Goal: Find specific page/section: Locate item on page

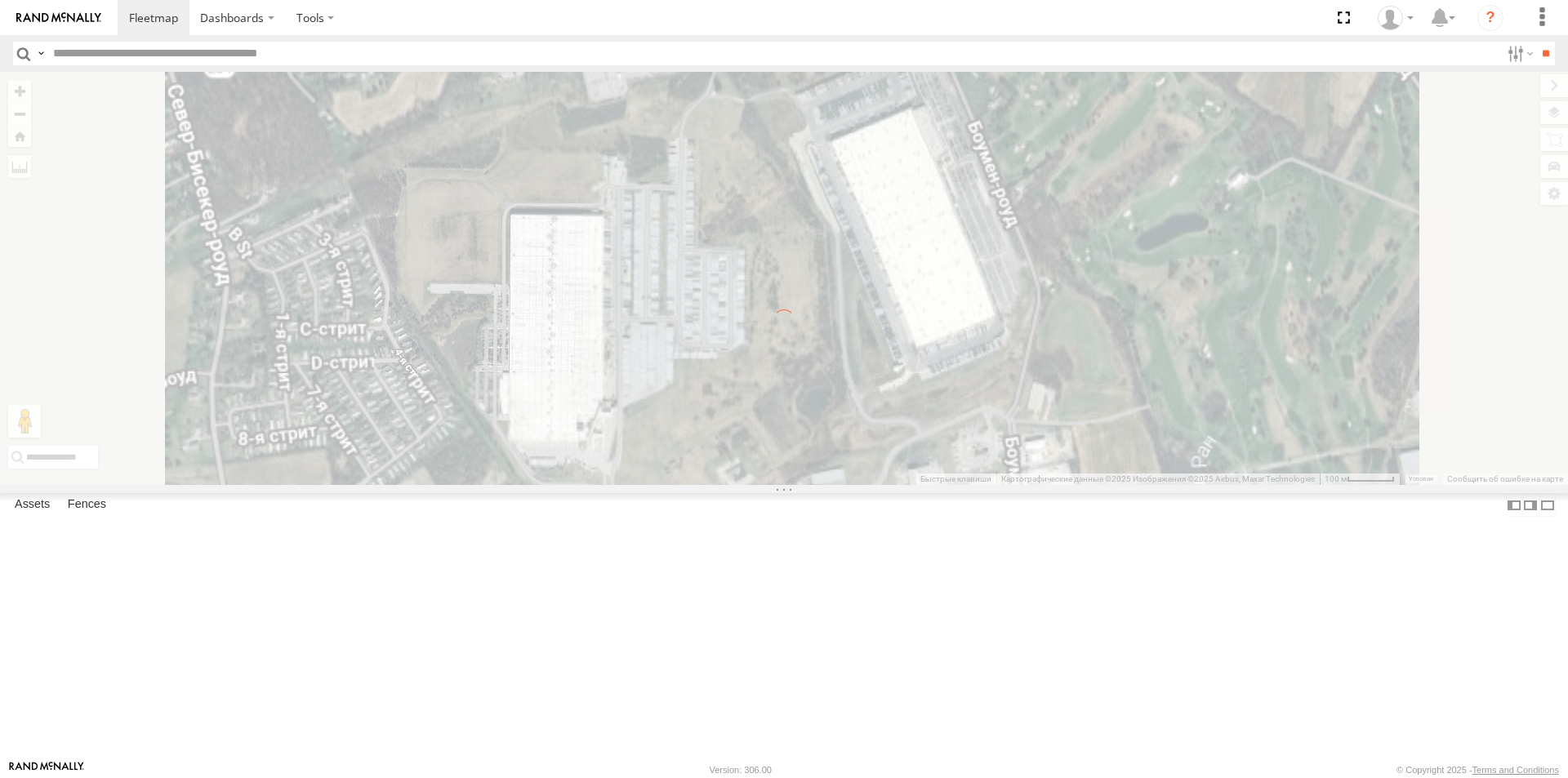
select select "**********"
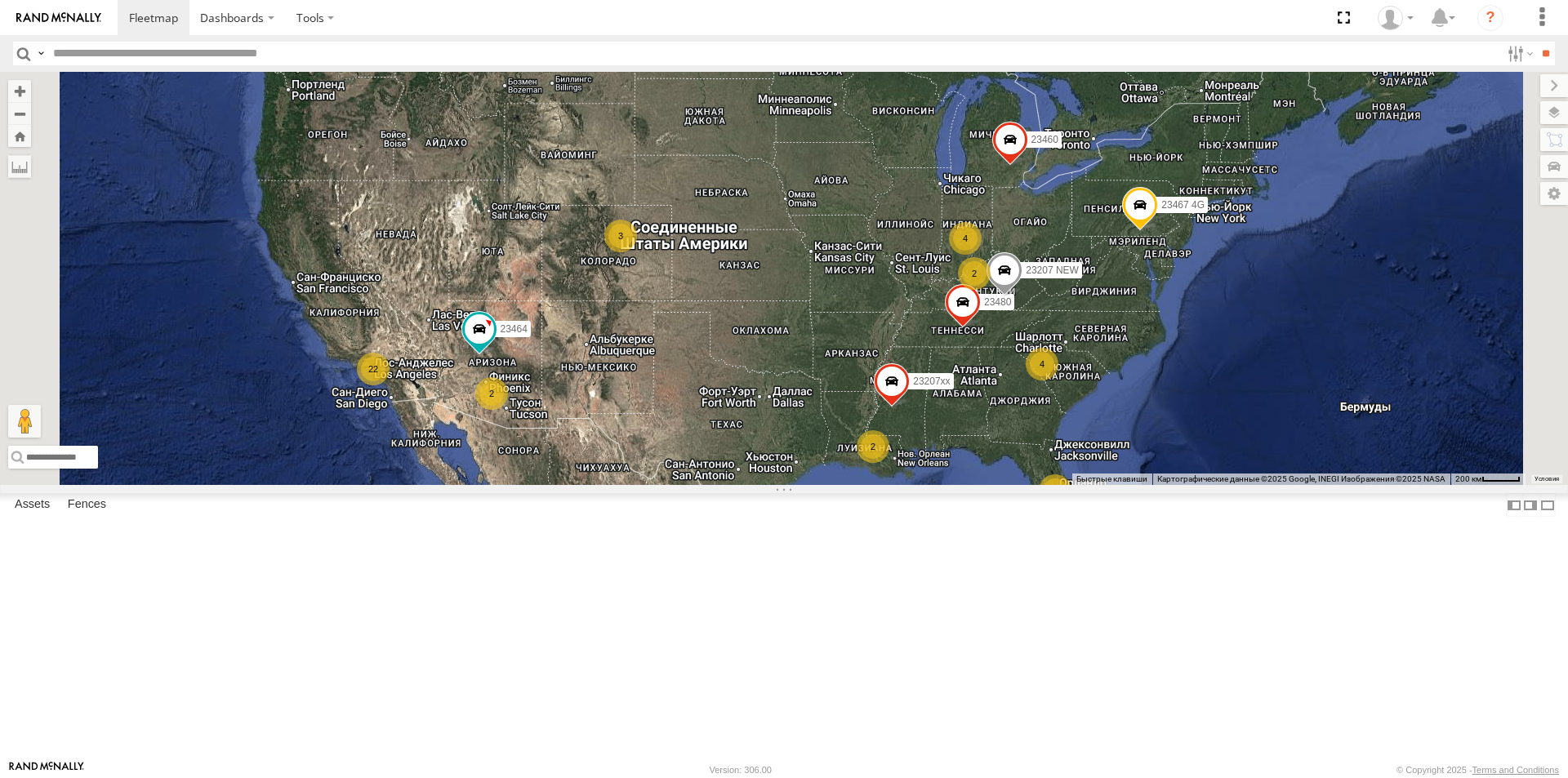
drag, startPoint x: 1087, startPoint y: 367, endPoint x: 813, endPoint y: 316, distance: 278.7
click at [818, 316] on div "7 22 4 23207 NEW 4 23207xx 2 2 23464 2 23460 23480 23467 4G 2 3" at bounding box center [784, 278] width 1568 height 413
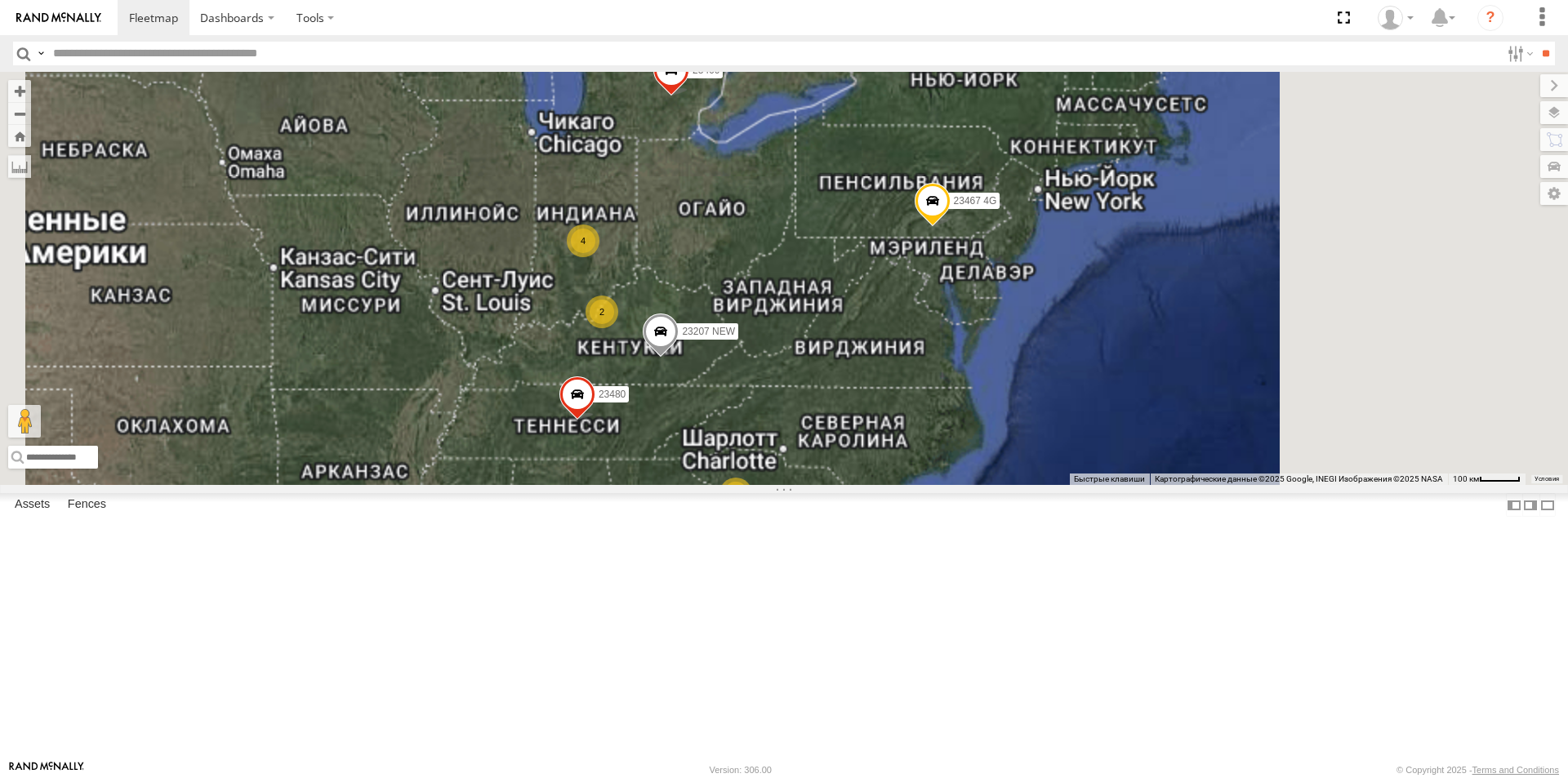
drag, startPoint x: 1078, startPoint y: 358, endPoint x: 969, endPoint y: 397, distance: 115.8
click at [981, 394] on div "23207 NEW 23207xx 23464 23460 23480 23467 4G 4 4 2 2" at bounding box center [784, 278] width 1568 height 413
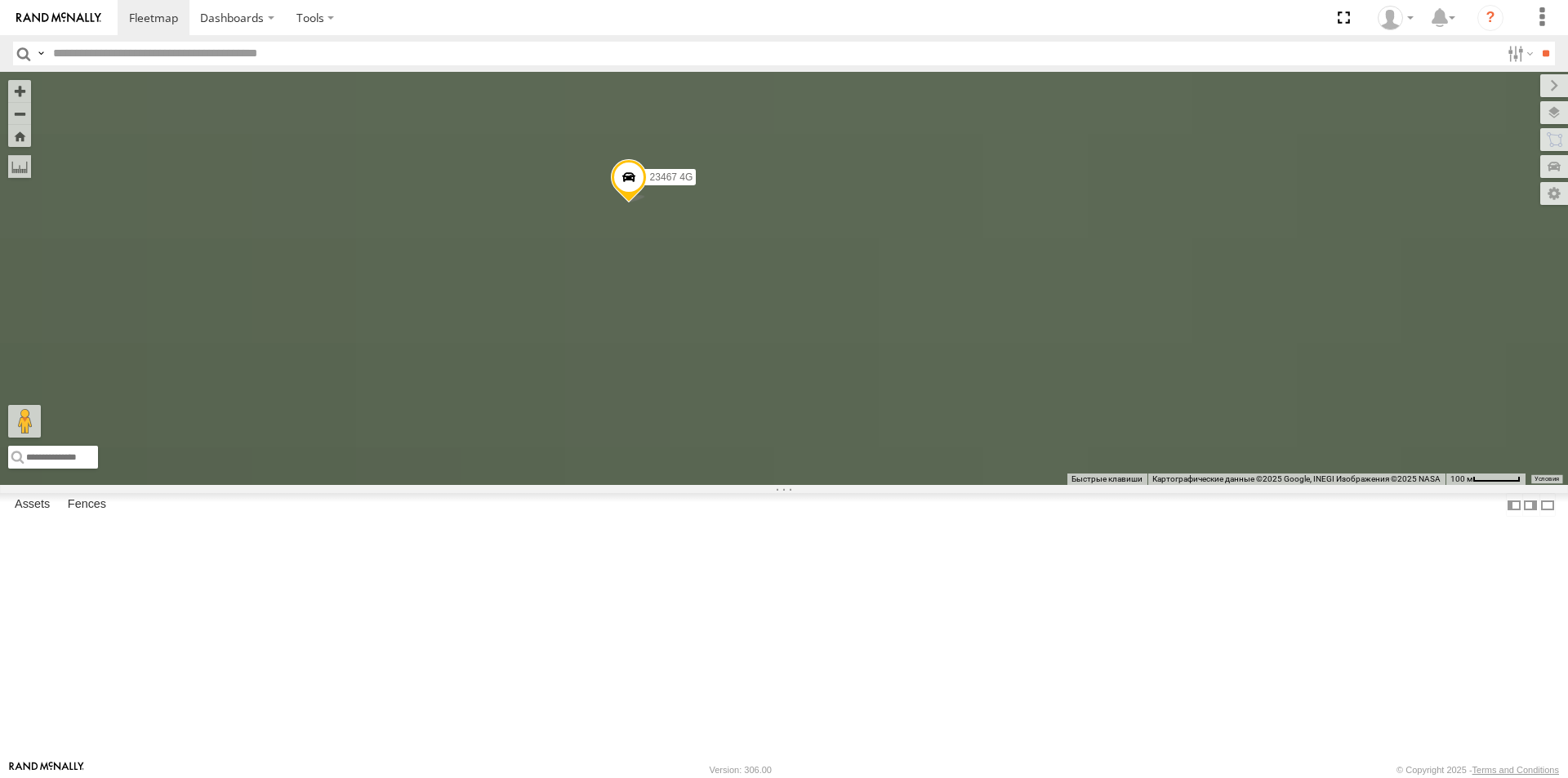
drag, startPoint x: 808, startPoint y: 371, endPoint x: 766, endPoint y: 426, distance: 69.2
click at [780, 413] on div "23207 NEW 23207xx 23464 23460 23480 23467 4G" at bounding box center [784, 278] width 1568 height 413
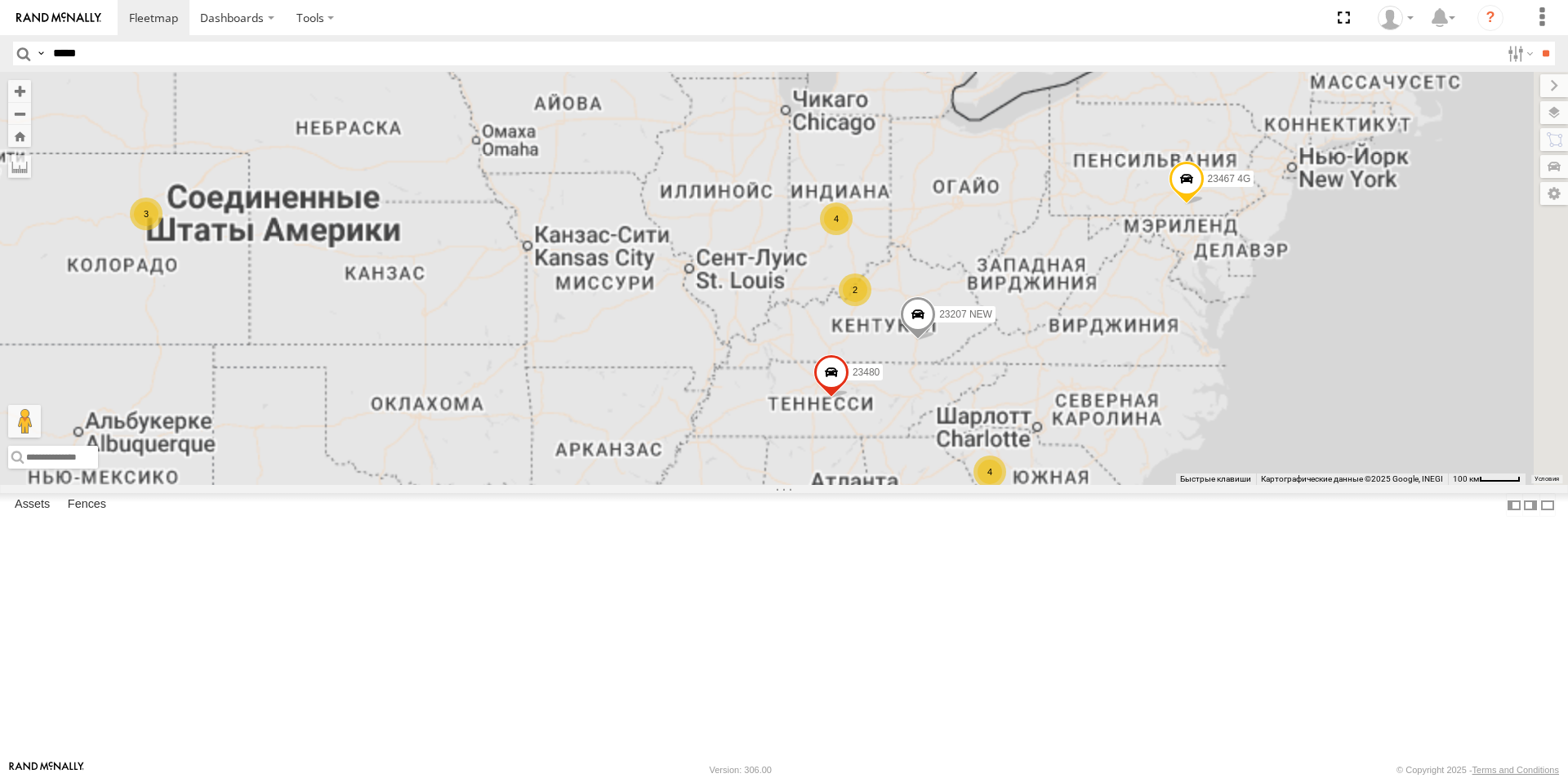
drag, startPoint x: 1271, startPoint y: 362, endPoint x: 1059, endPoint y: 374, distance: 212.3
click at [1086, 374] on div "23207 NEW 23207xx 23464 23460 23480 23467 4G 4 4 2 2 3" at bounding box center [784, 278] width 1568 height 413
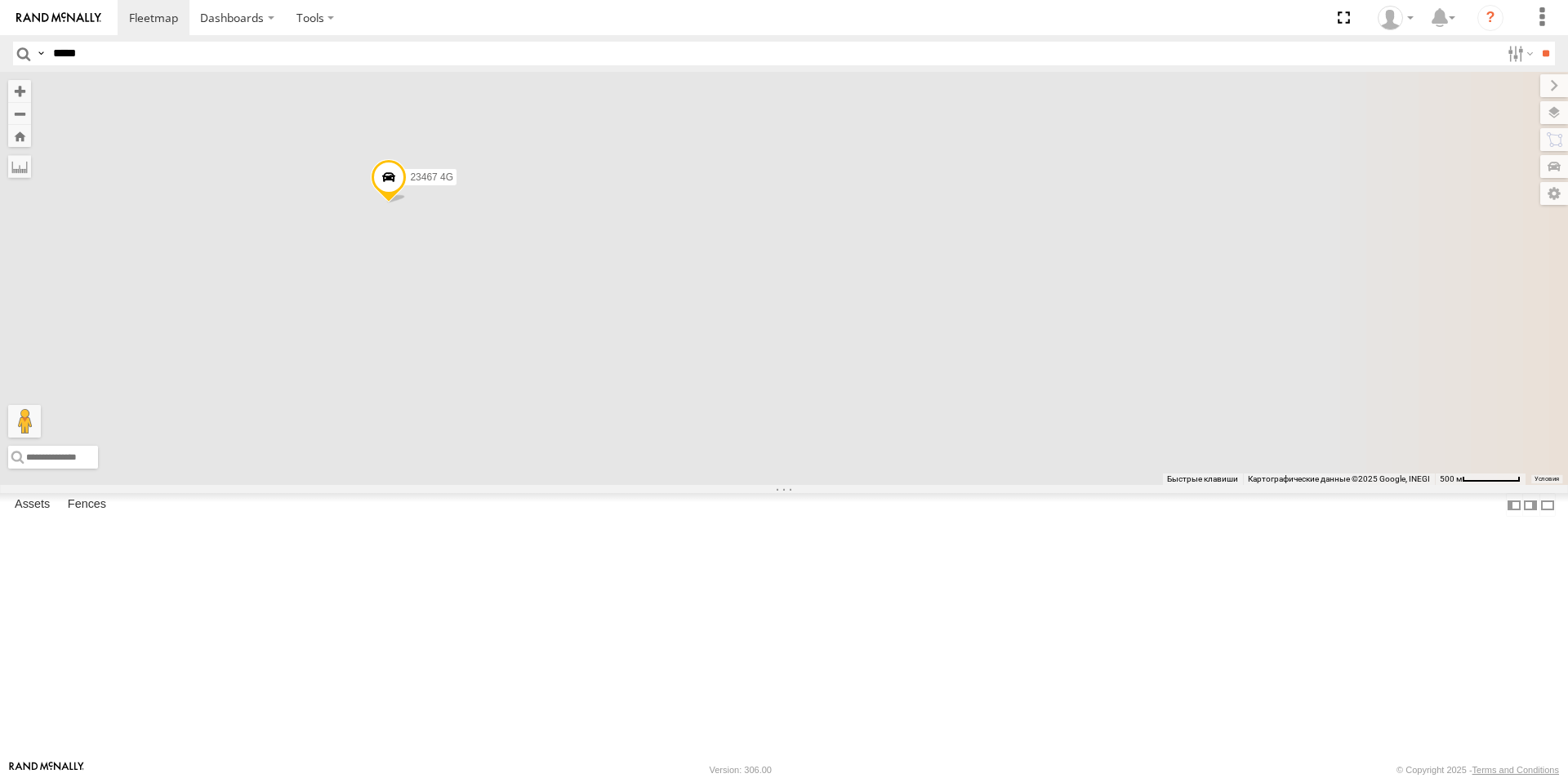
drag, startPoint x: 602, startPoint y: 354, endPoint x: 622, endPoint y: 379, distance: 32.0
click at [622, 379] on div "23207 NEW 23207xx 23464 23460 23480 23467 4G" at bounding box center [784, 278] width 1568 height 413
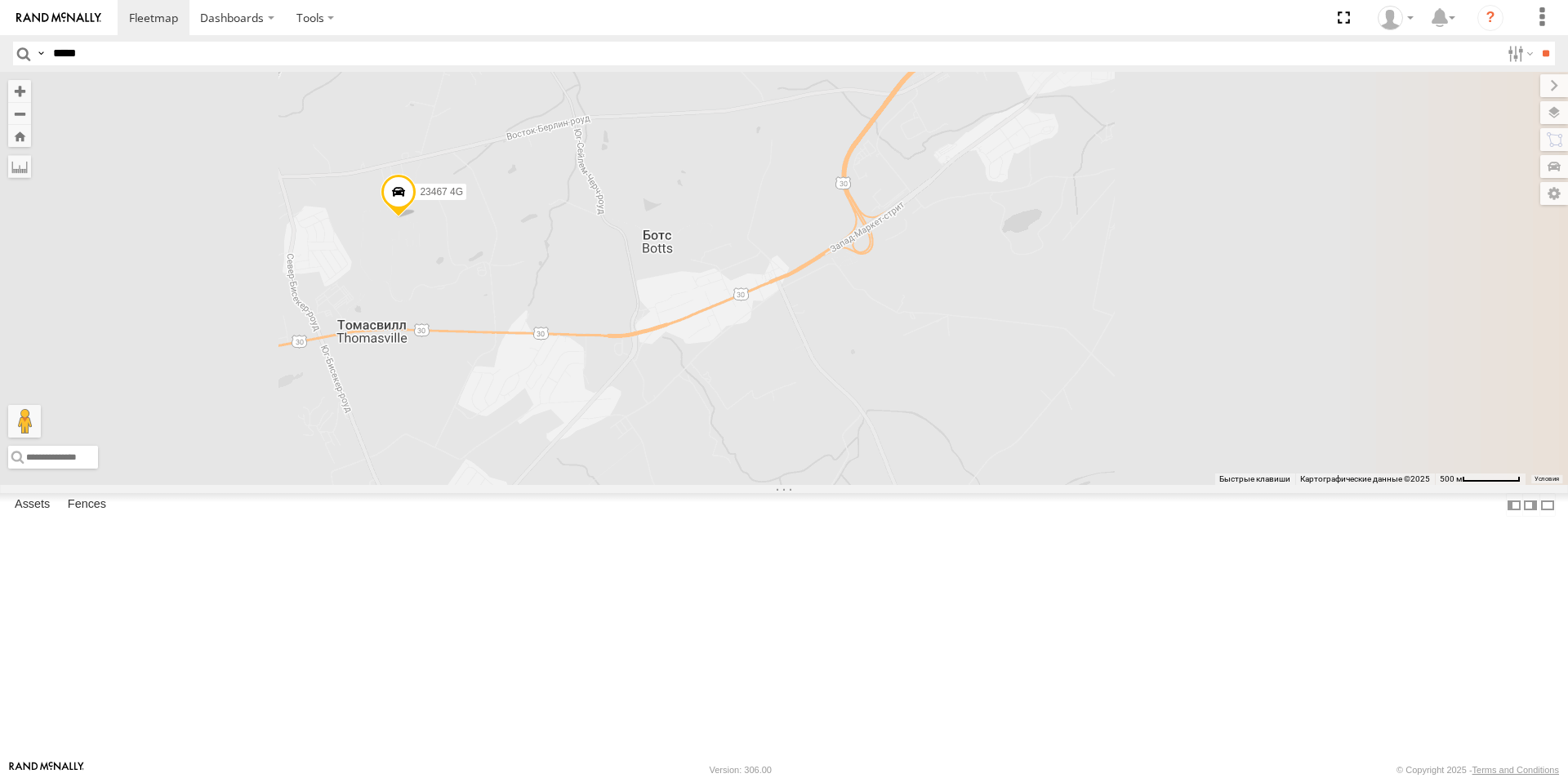
click at [463, 198] on span "23467 4G" at bounding box center [441, 191] width 43 height 11
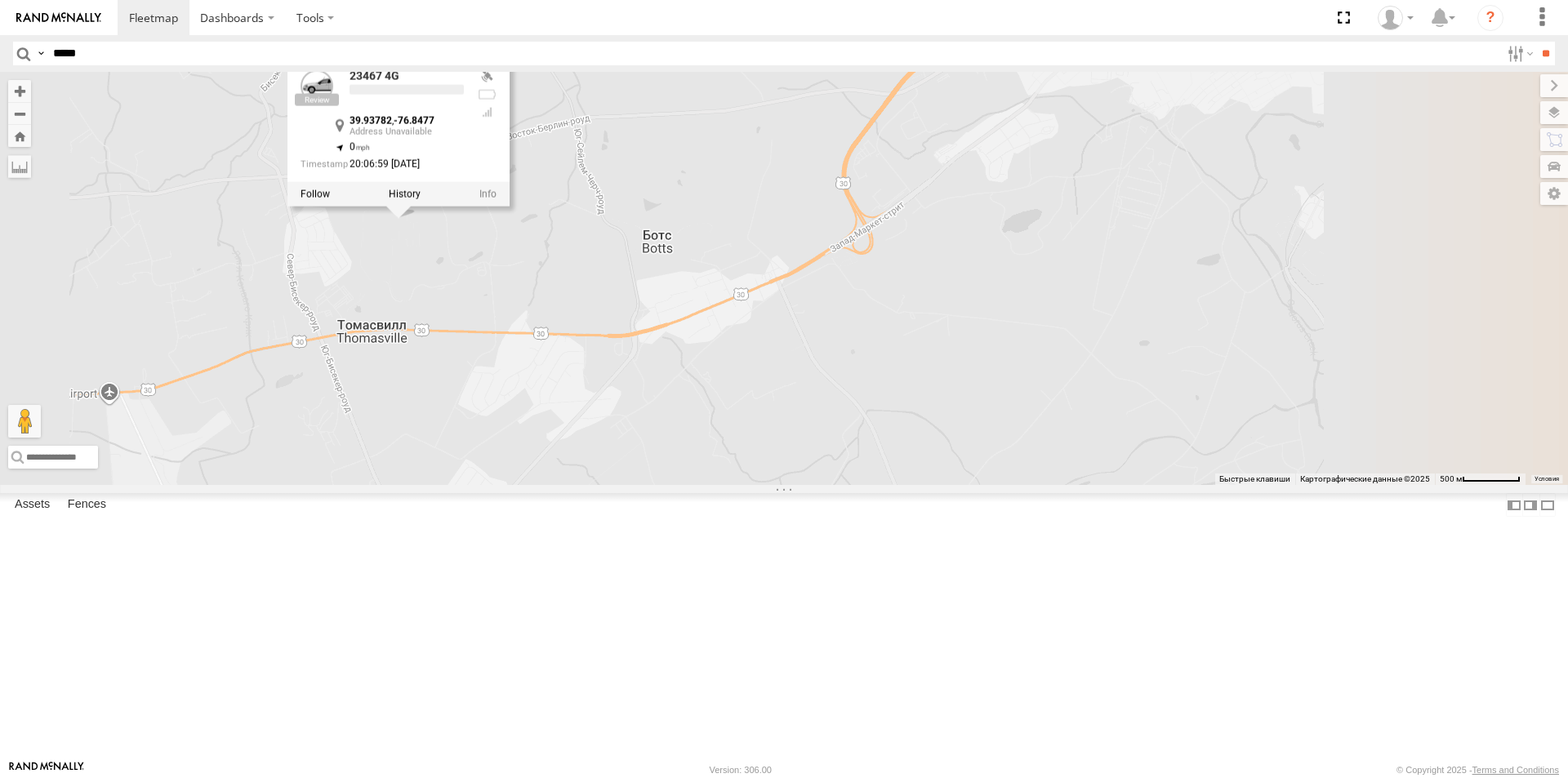
click at [509, 206] on div at bounding box center [398, 193] width 222 height 25
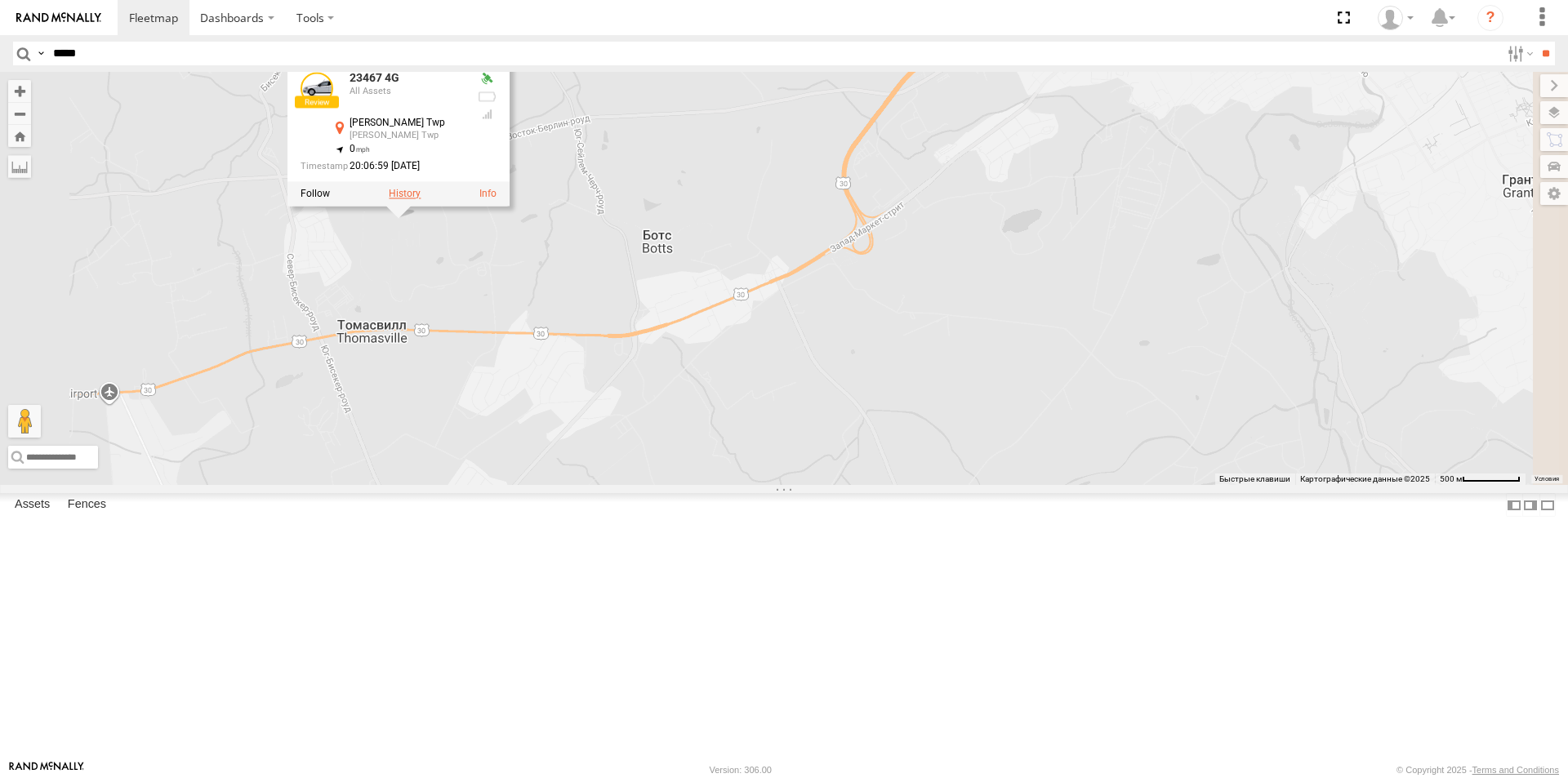
click at [421, 199] on label at bounding box center [405, 193] width 32 height 11
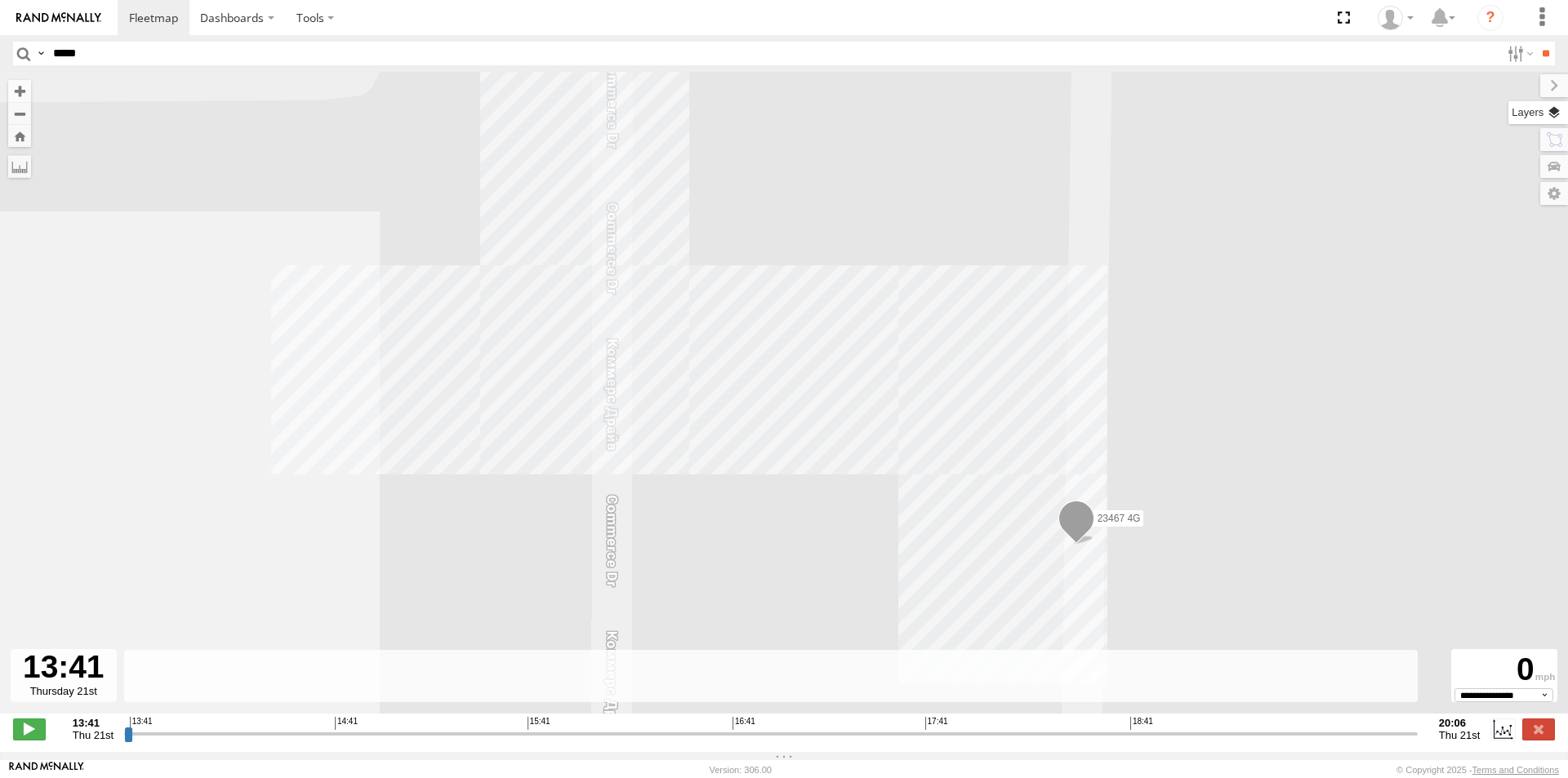
click at [1557, 114] on label at bounding box center [1538, 112] width 60 height 23
click at [0, 0] on div "Basemaps" at bounding box center [0, 0] width 0 height 0
click at [0, 0] on div "Basemaps Roadmap Terrain Satellite Night" at bounding box center [0, 0] width 0 height 0
click at [0, 0] on label at bounding box center [0, 0] width 0 height 0
click at [0, 0] on div "Satellite + Roadmap" at bounding box center [0, 0] width 0 height 0
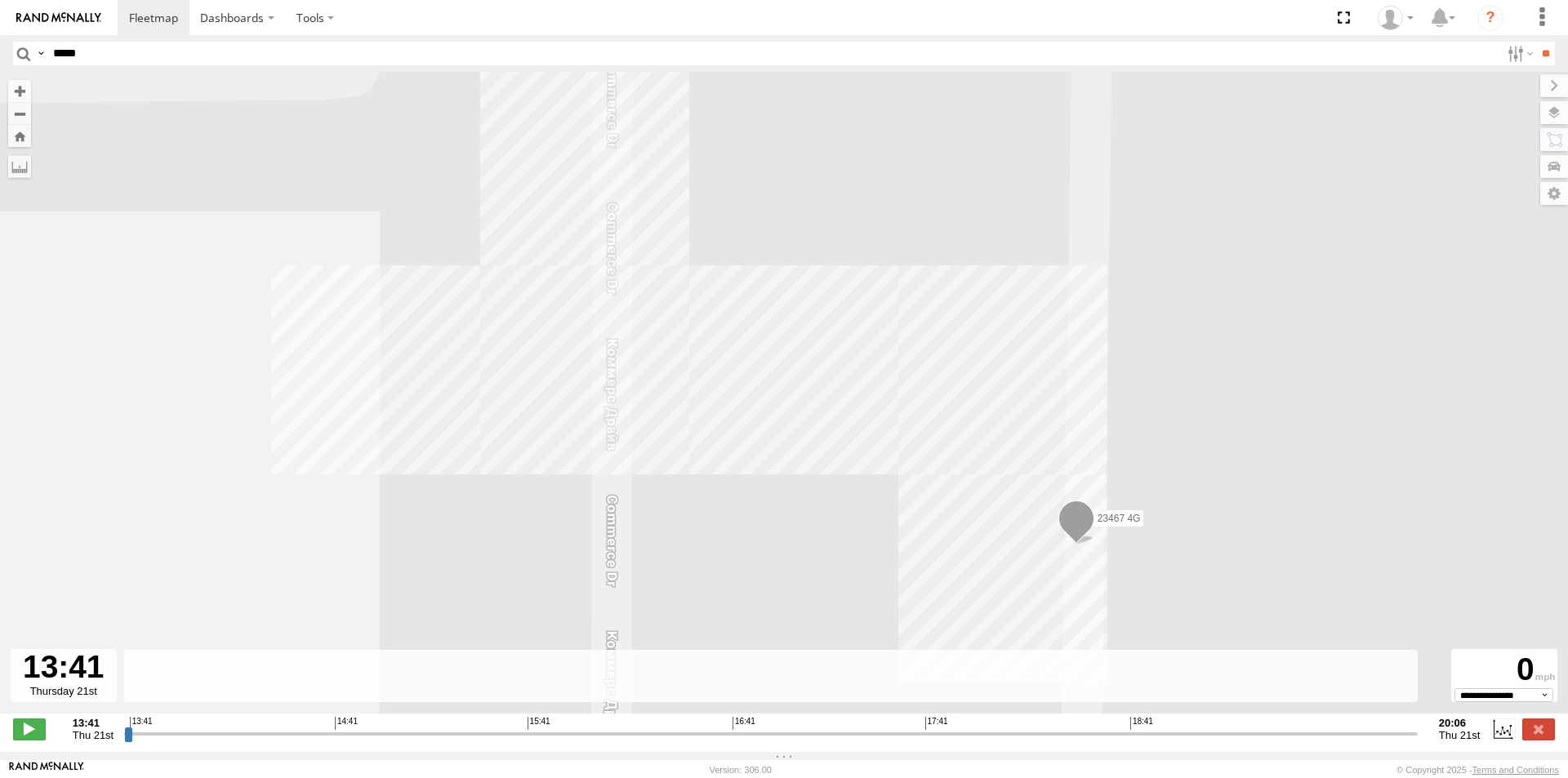
click at [0, 0] on span "Satellite + Roadmap" at bounding box center [0, 0] width 0 height 0
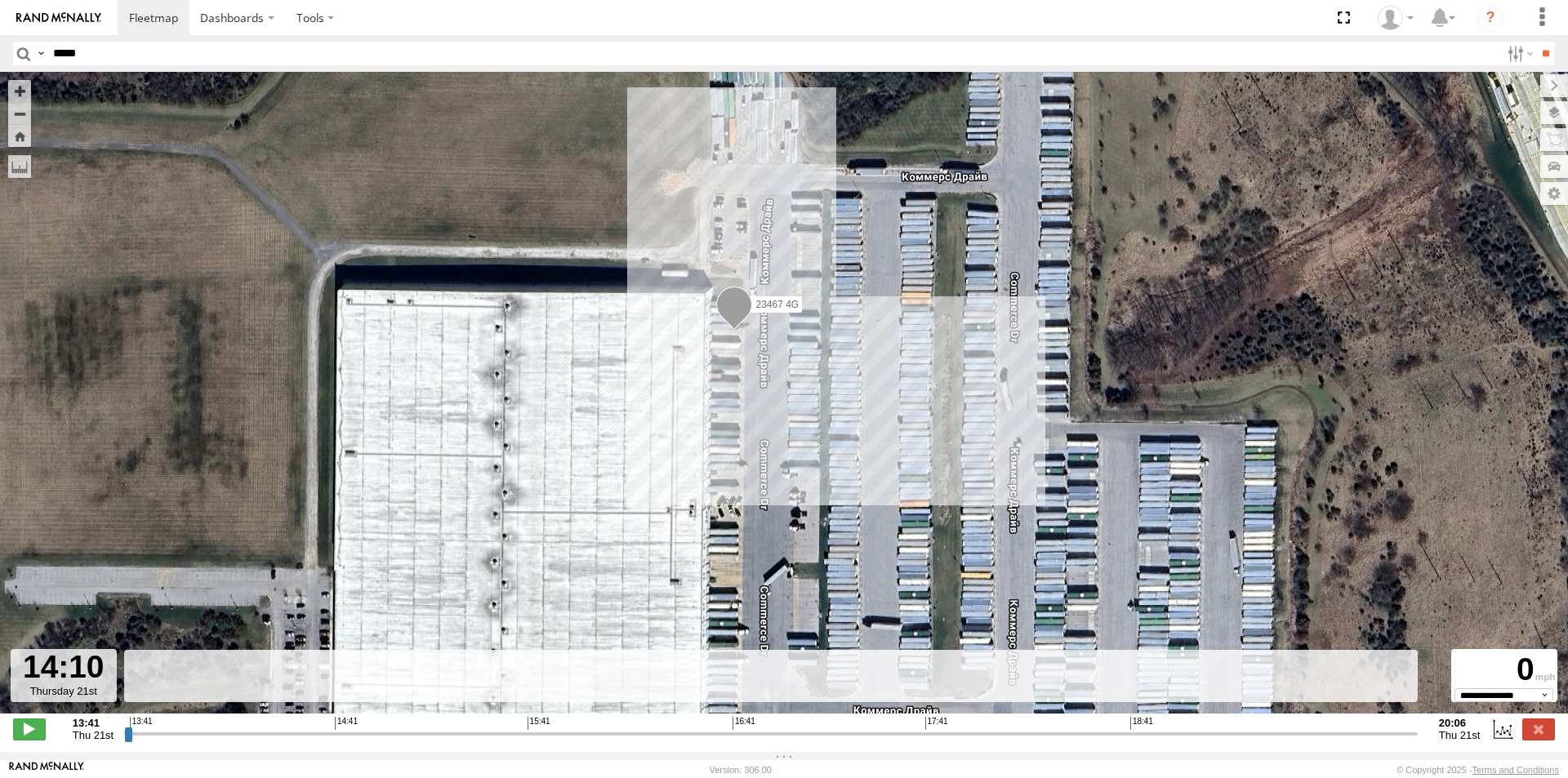
drag, startPoint x: 129, startPoint y: 735, endPoint x: 135, endPoint y: 644, distance: 91.2
type input "**********"
click at [136, 726] on input "range" at bounding box center [771, 734] width 1293 height 16
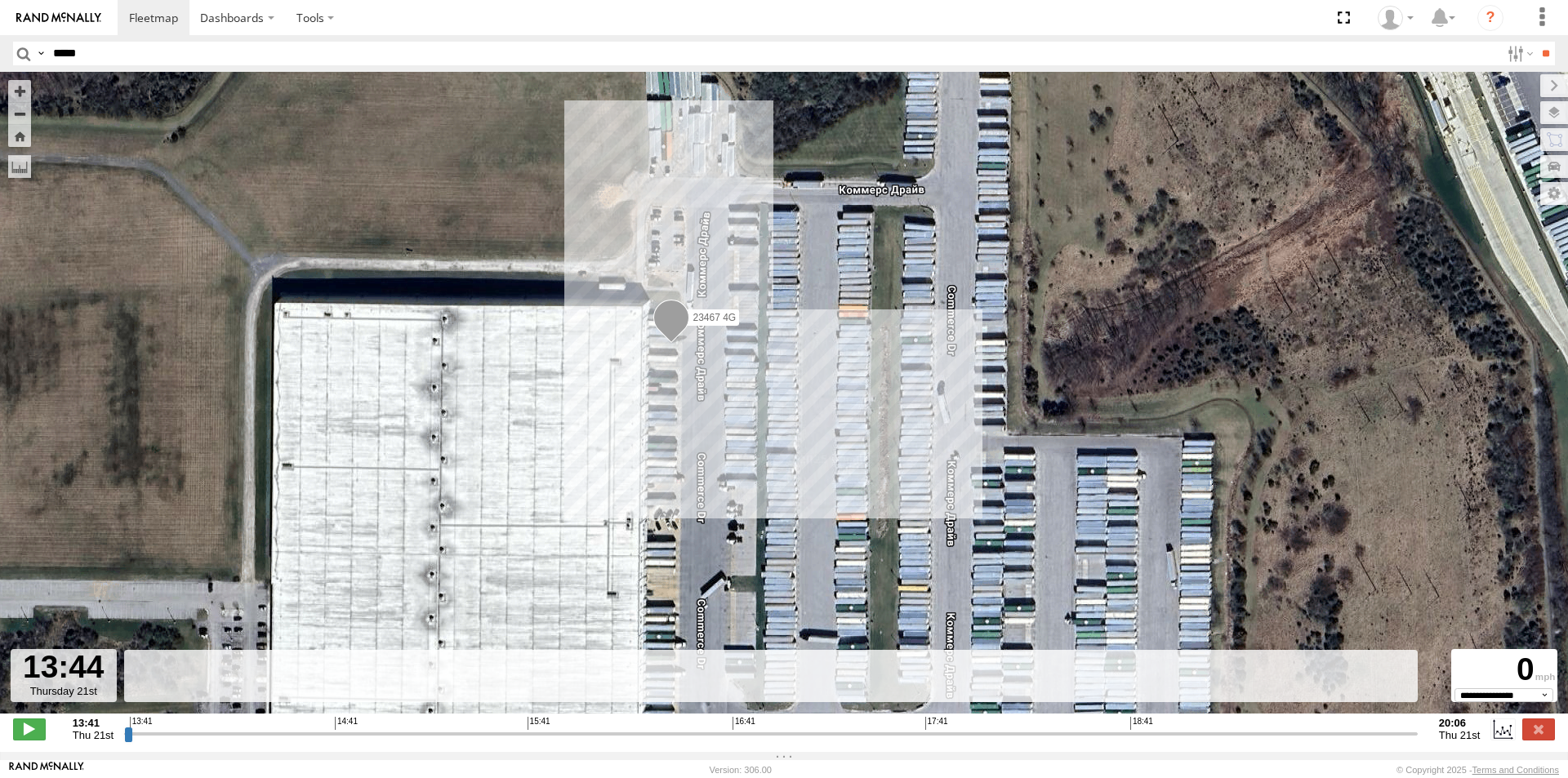
drag, startPoint x: 654, startPoint y: 445, endPoint x: 604, endPoint y: 443, distance: 50.0
click at [628, 448] on div "23467 4G" at bounding box center [784, 401] width 1568 height 659
